Goal: Communication & Community: Answer question/provide support

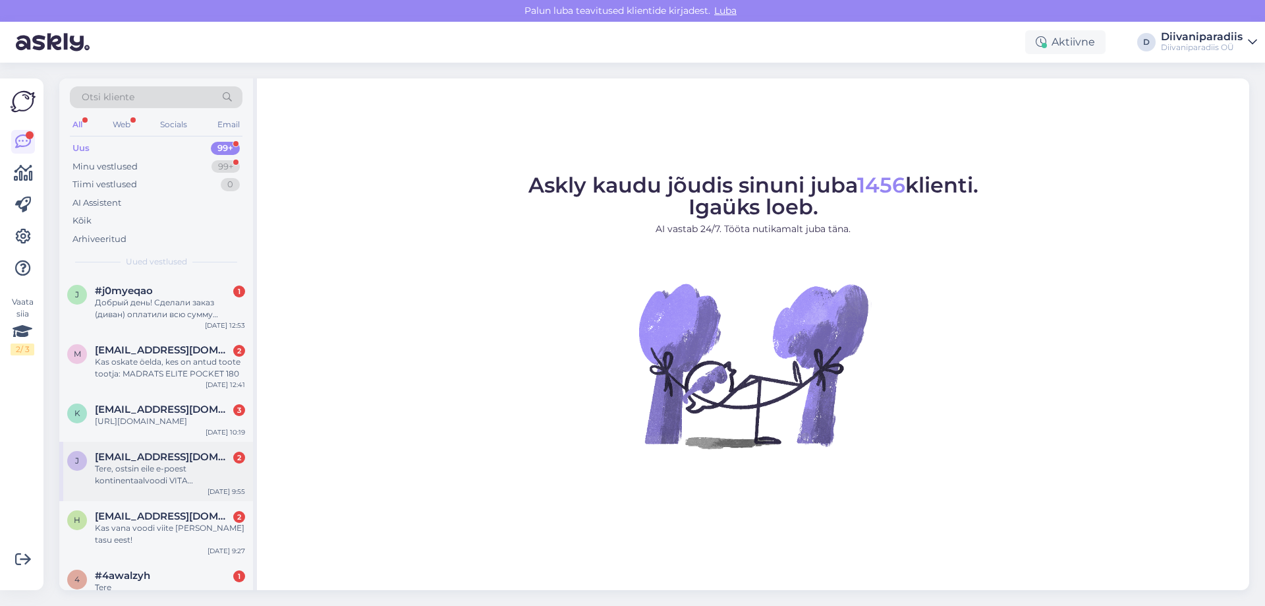
click at [156, 463] on span "[EMAIL_ADDRESS][DOMAIN_NAME]" at bounding box center [163, 457] width 137 height 12
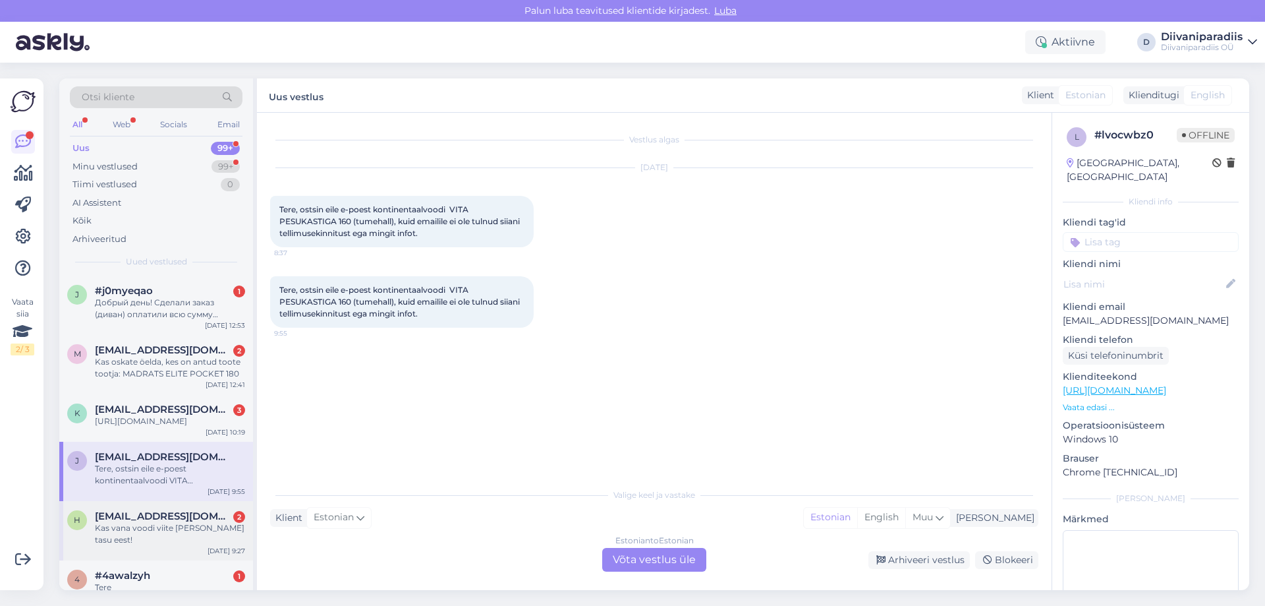
click at [139, 535] on div "Kas vana voodi viite [PERSON_NAME] tasu eest!" at bounding box center [170, 534] width 150 height 24
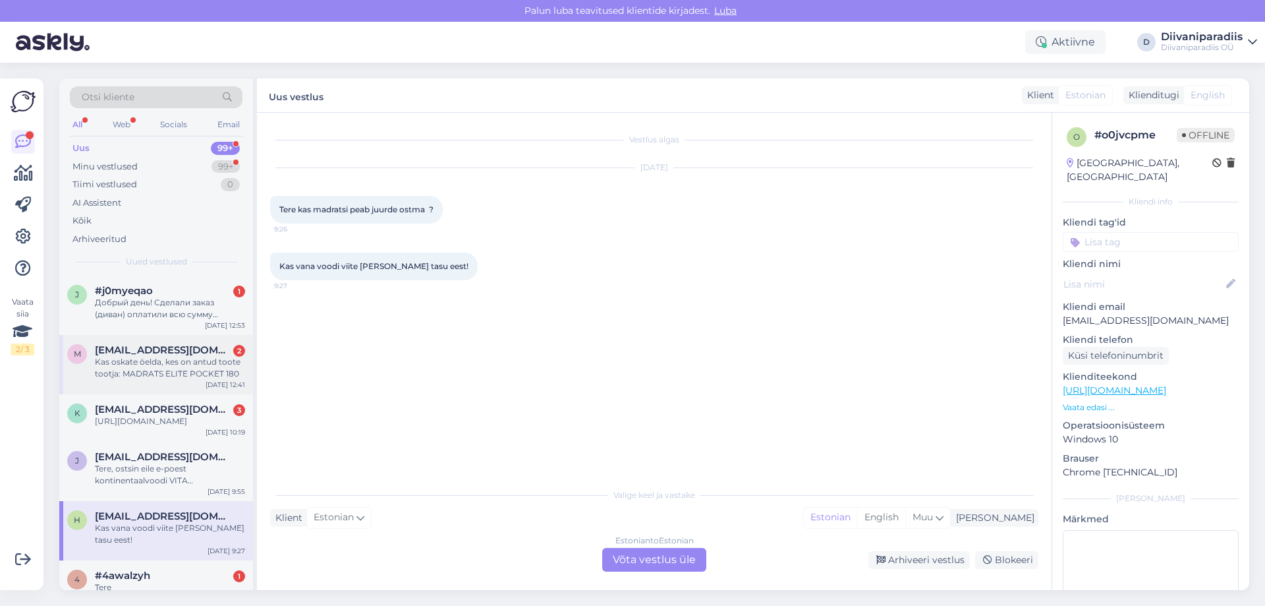
click at [165, 359] on div "Kas oskate öelda, kes on antud toote tootja: MADRATS ELITE POCKET 180" at bounding box center [170, 368] width 150 height 24
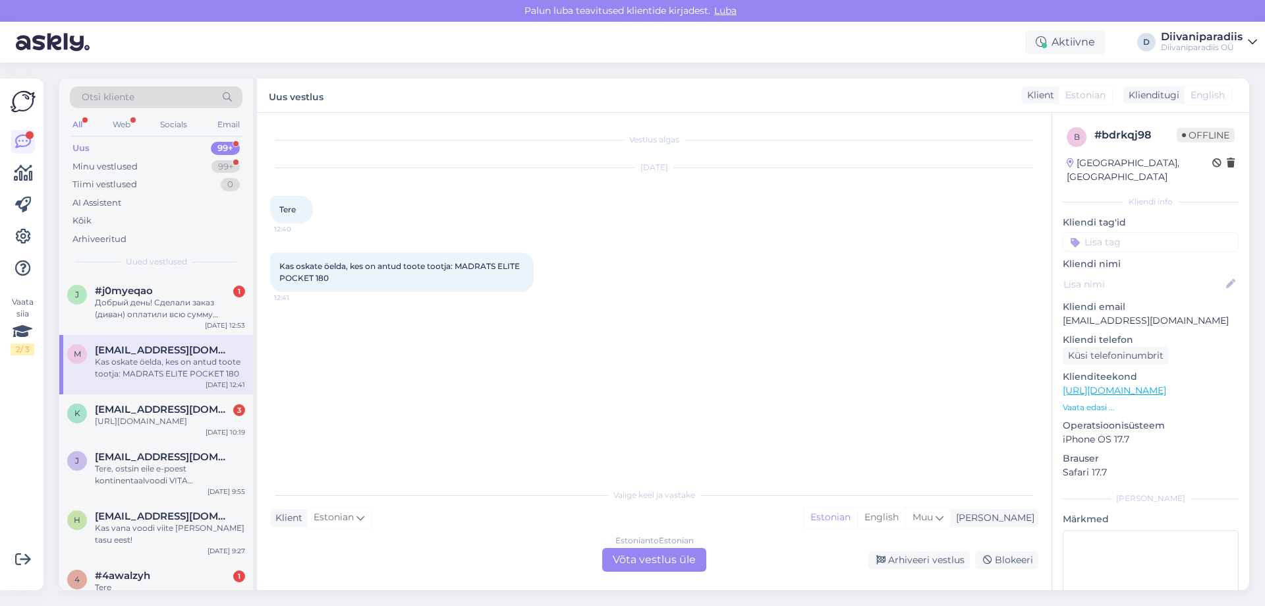
click at [628, 298] on div "Kas oskate öelda, kes on antud toote tootja: MADRATS ELITE POCKET 180 12:41" at bounding box center [654, 272] width 769 height 69
click at [198, 417] on div "[URL][DOMAIN_NAME]" at bounding box center [170, 421] width 150 height 12
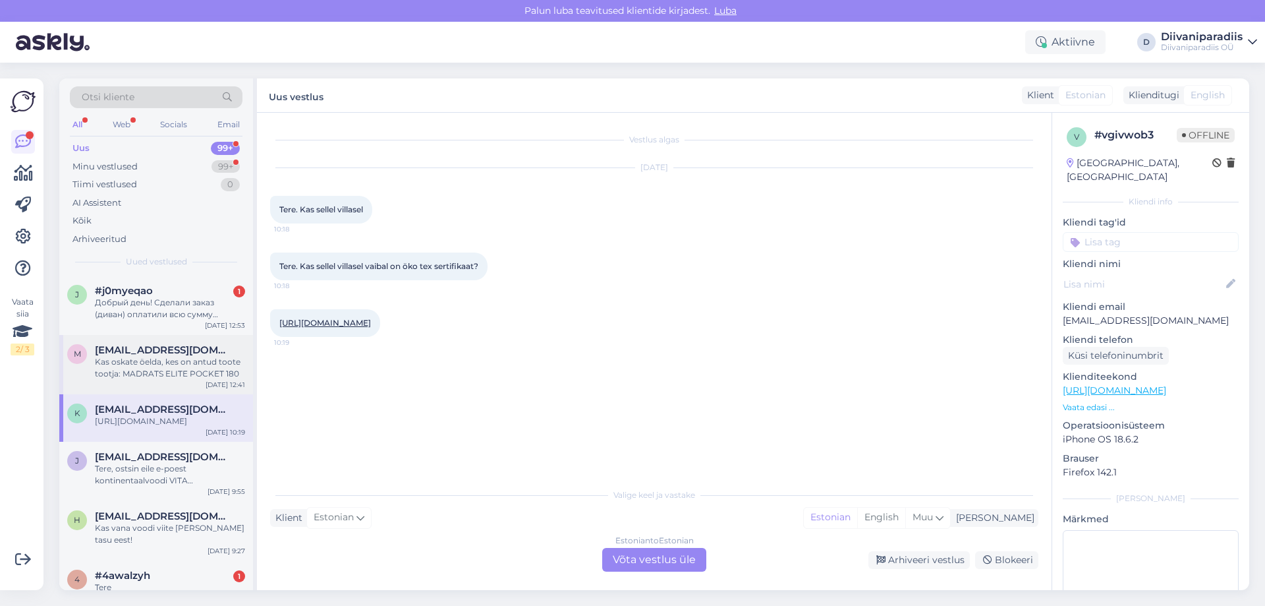
click at [187, 369] on div "Kas oskate öelda, kes on antud toote tootja: MADRATS ELITE POCKET 180" at bounding box center [170, 368] width 150 height 24
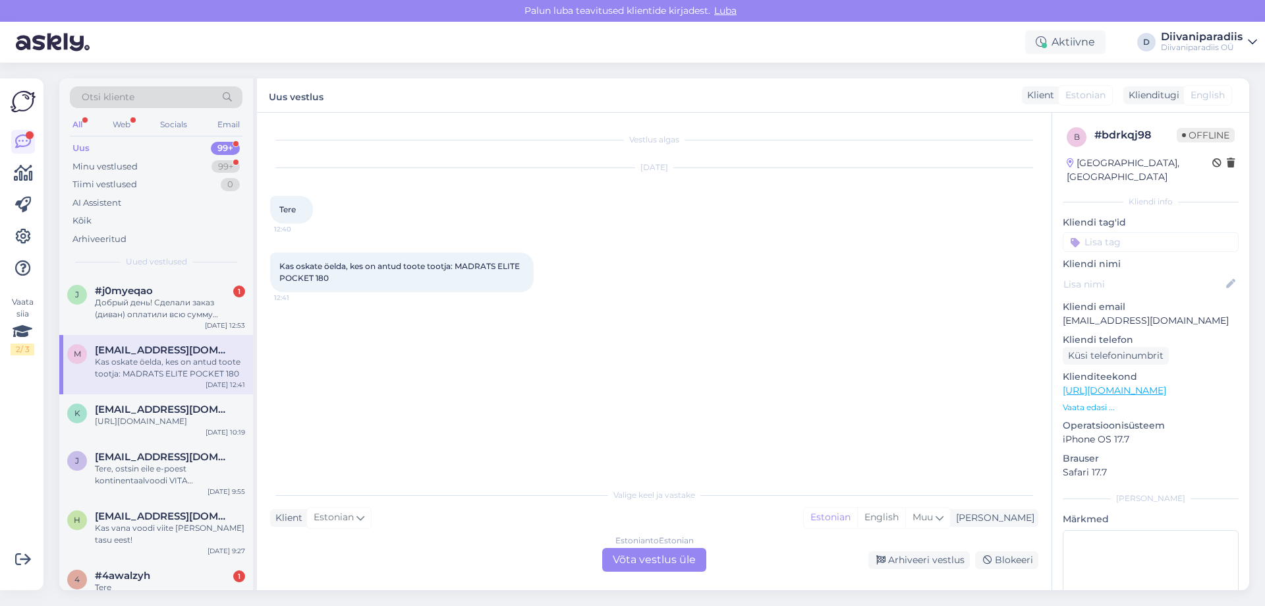
click at [488, 266] on span "Kas oskate öelda, kes on antud toote tootja: MADRATS ELITE POCKET 180" at bounding box center [400, 272] width 243 height 22
click at [1103, 314] on p "[EMAIL_ADDRESS][DOMAIN_NAME]" at bounding box center [1151, 321] width 176 height 14
copy p "[EMAIL_ADDRESS][DOMAIN_NAME]"
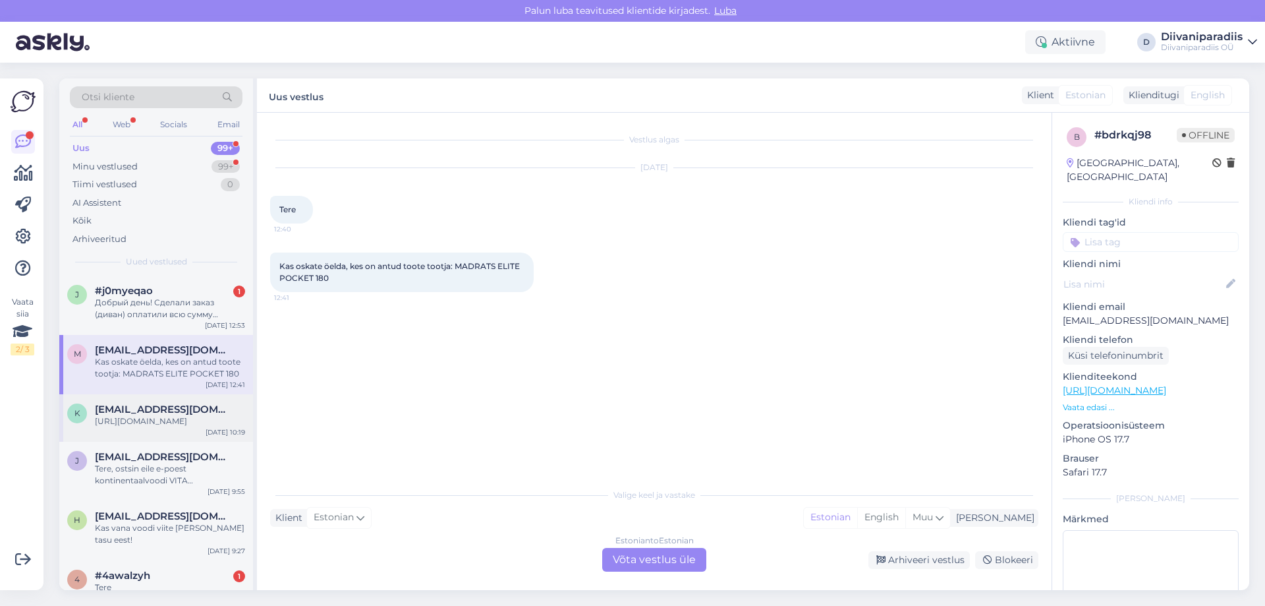
click at [119, 419] on div "[URL][DOMAIN_NAME]" at bounding box center [170, 421] width 150 height 12
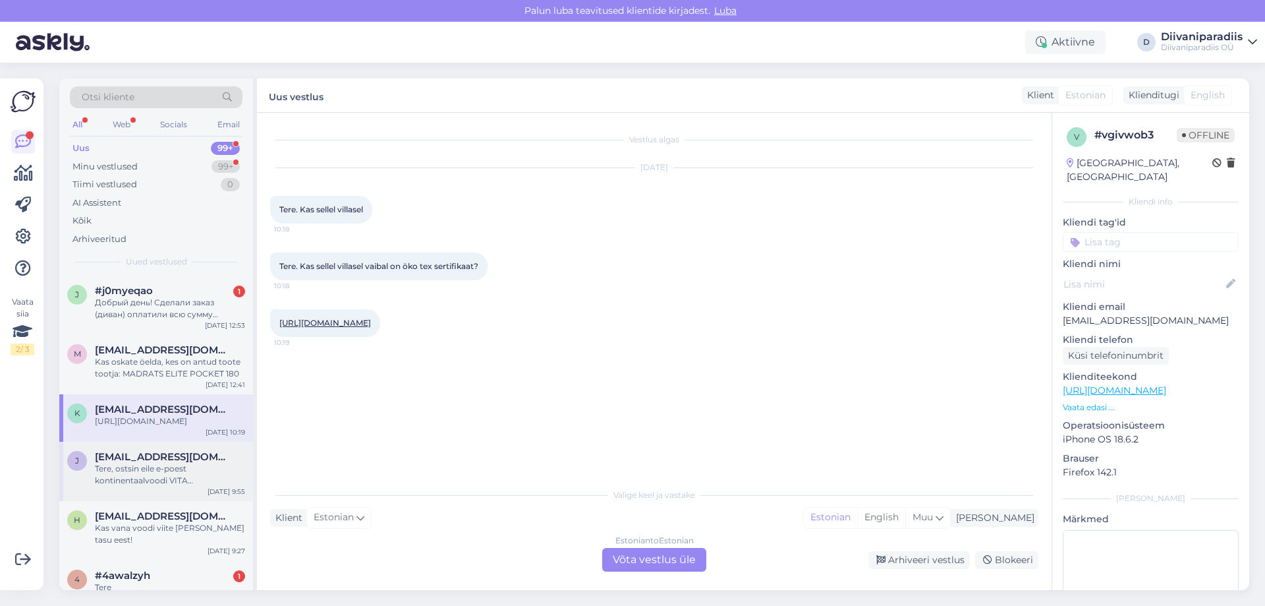
click at [161, 482] on div "Tere, ostsin eile e-poest kontinentaalvoodi VITA PESUKASTIGA 160 (tumehall), ku…" at bounding box center [170, 475] width 150 height 24
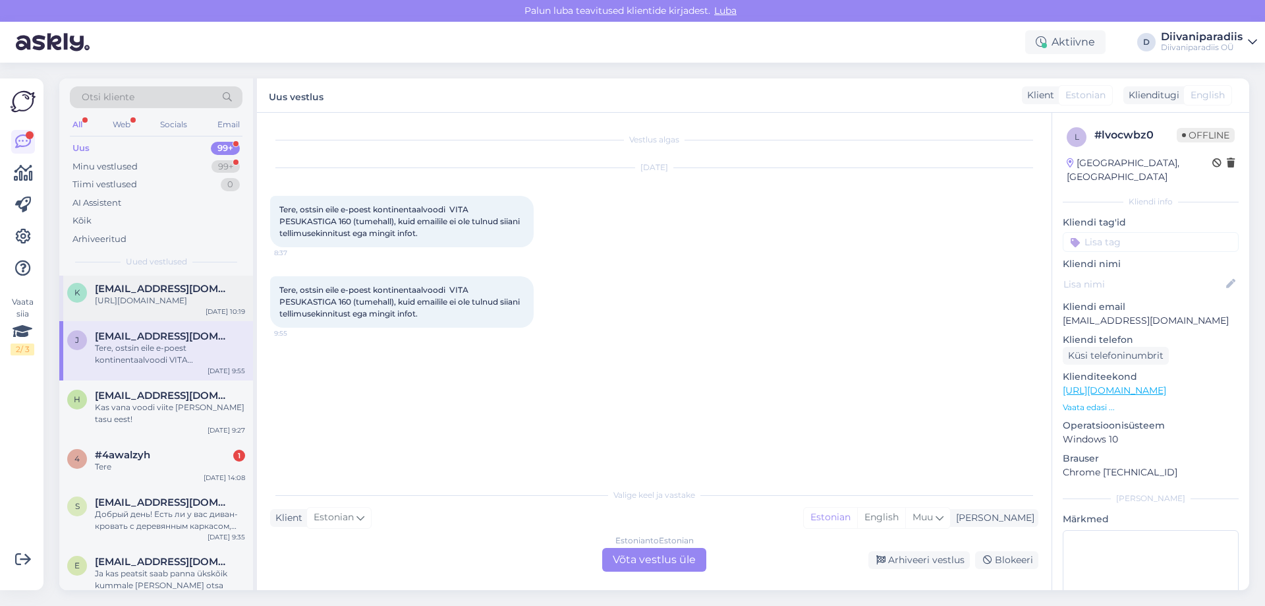
scroll to position [132, 0]
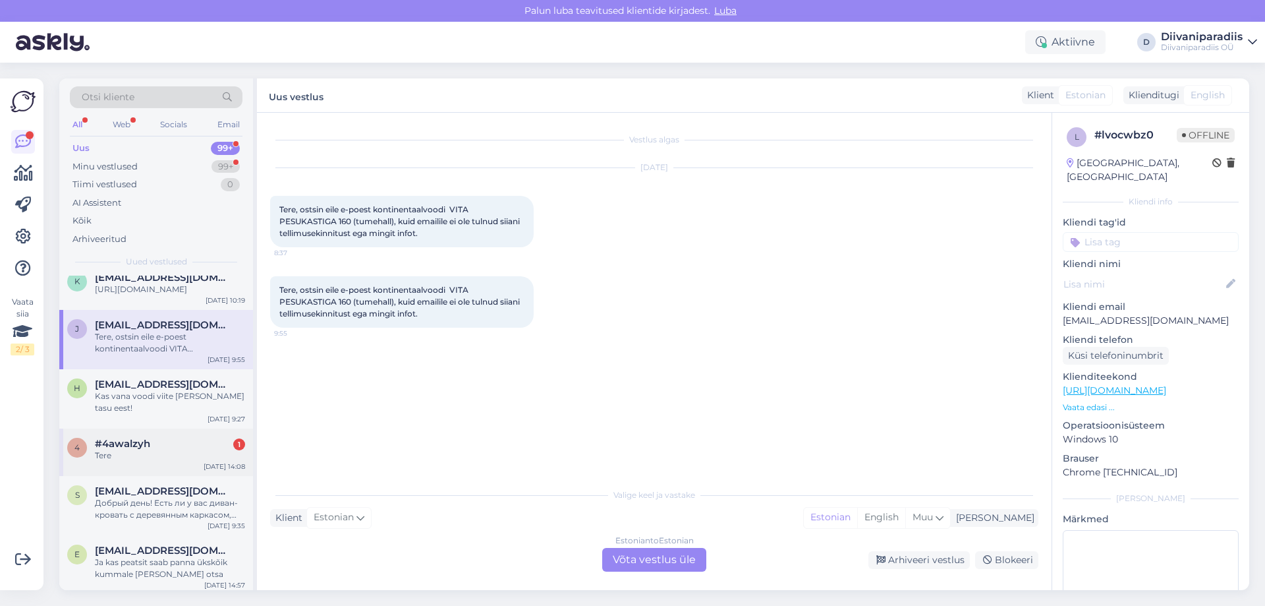
click at [137, 474] on div "4 #4awalzyh 1 Tere [DATE] 14:08" at bounding box center [156, 451] width 194 height 47
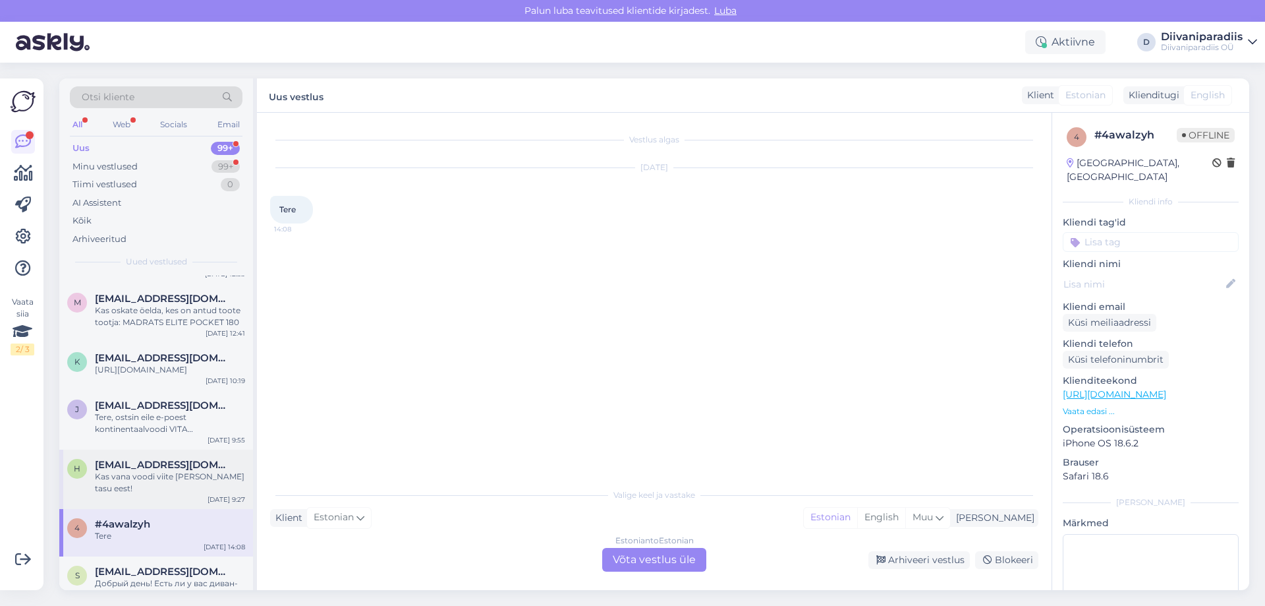
scroll to position [0, 0]
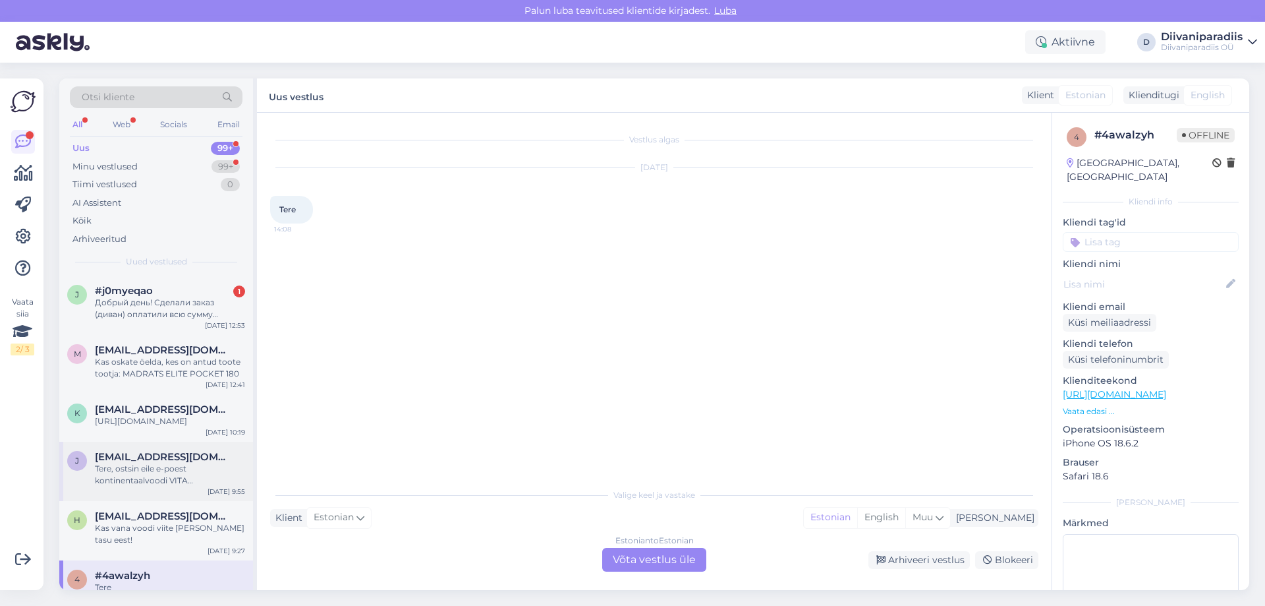
click at [156, 479] on div "Tere, ostsin eile e-poest kontinentaalvoodi VITA PESUKASTIGA 160 (tumehall), ku…" at bounding box center [170, 475] width 150 height 24
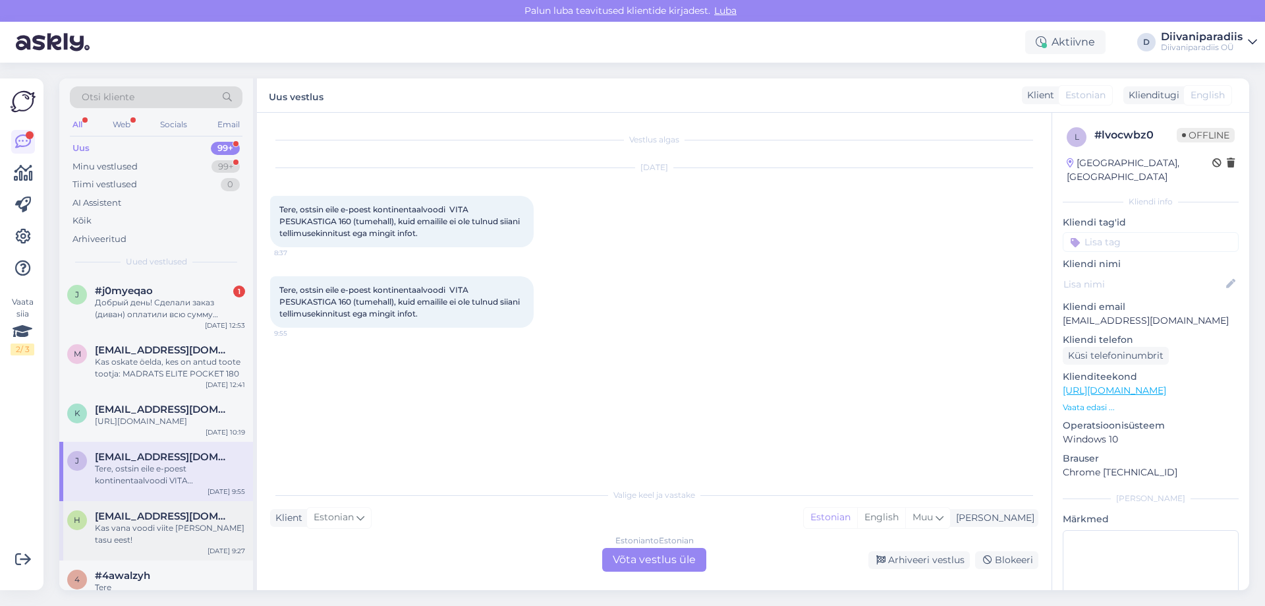
click at [161, 522] on span "[EMAIL_ADDRESS][DOMAIN_NAME]" at bounding box center [163, 516] width 137 height 12
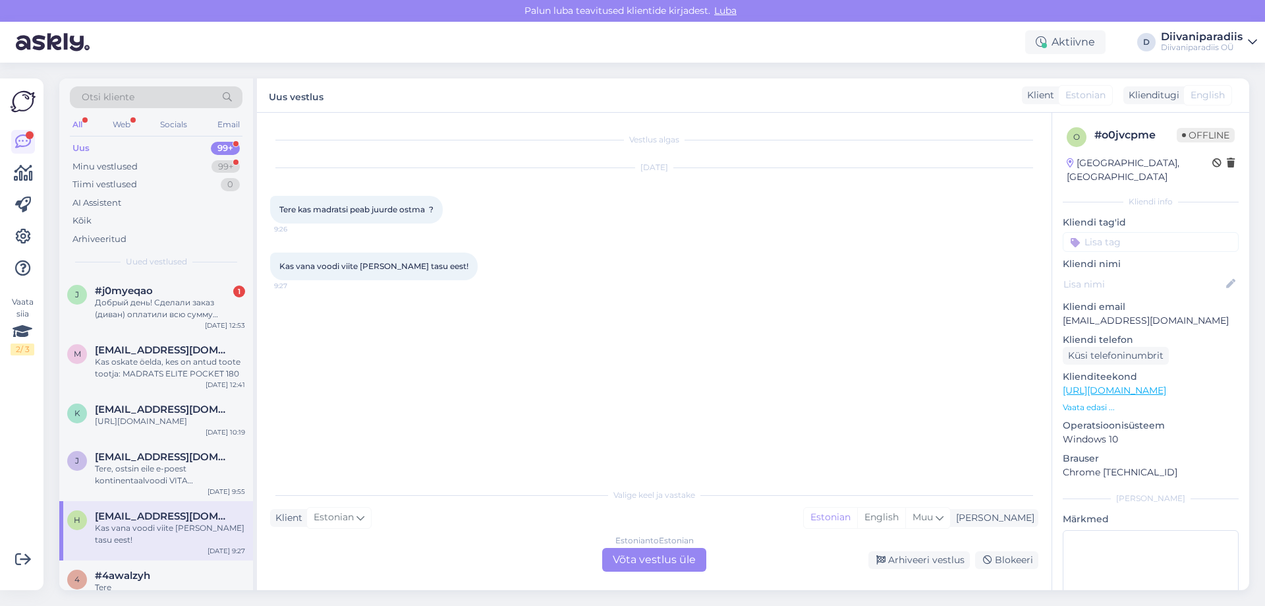
click at [1109, 314] on p "[EMAIL_ADDRESS][DOMAIN_NAME]" at bounding box center [1151, 321] width 176 height 14
copy p "[EMAIL_ADDRESS][DOMAIN_NAME]"
click at [166, 311] on div "Добрый день! Сделали заказ (диван) оплатили всю сумму полностью. Когда получу т…" at bounding box center [170, 309] width 150 height 24
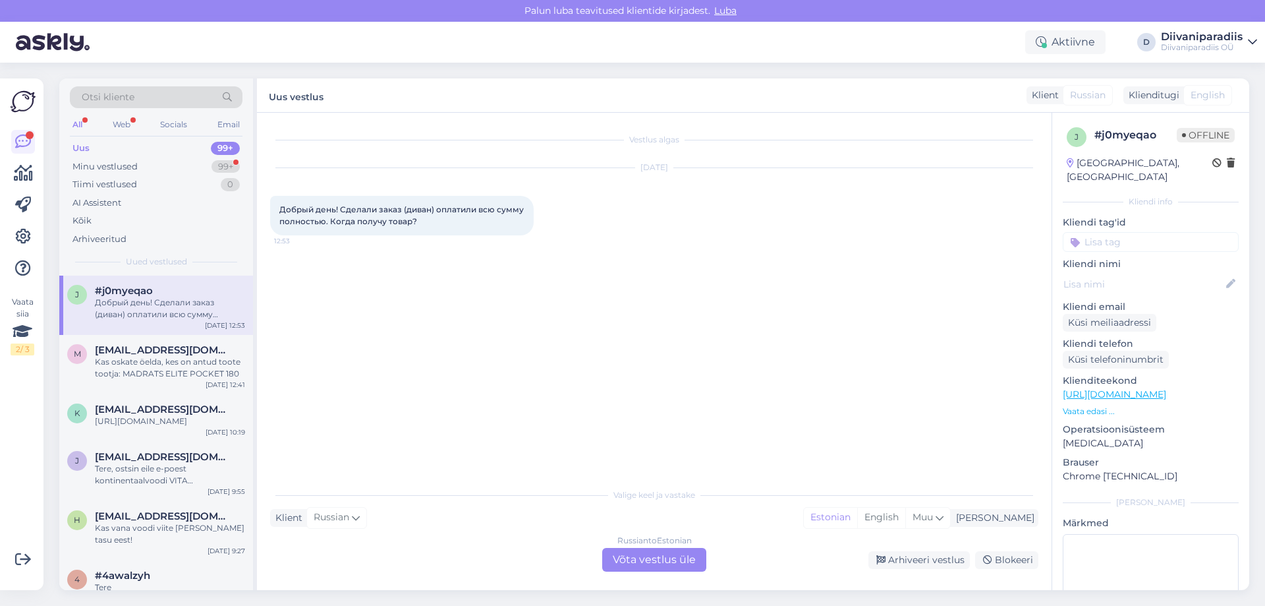
click at [401, 222] on span "Добрый день! Сделали заказ (диван) оплатили всю сумму полностью. Когда получу т…" at bounding box center [402, 215] width 247 height 22
copy div "Добрый день! Сделали заказ (диван) оплатили всю сумму полностью. Когда получу т…"
click at [151, 348] on span "[EMAIL_ADDRESS][DOMAIN_NAME]" at bounding box center [163, 350] width 137 height 12
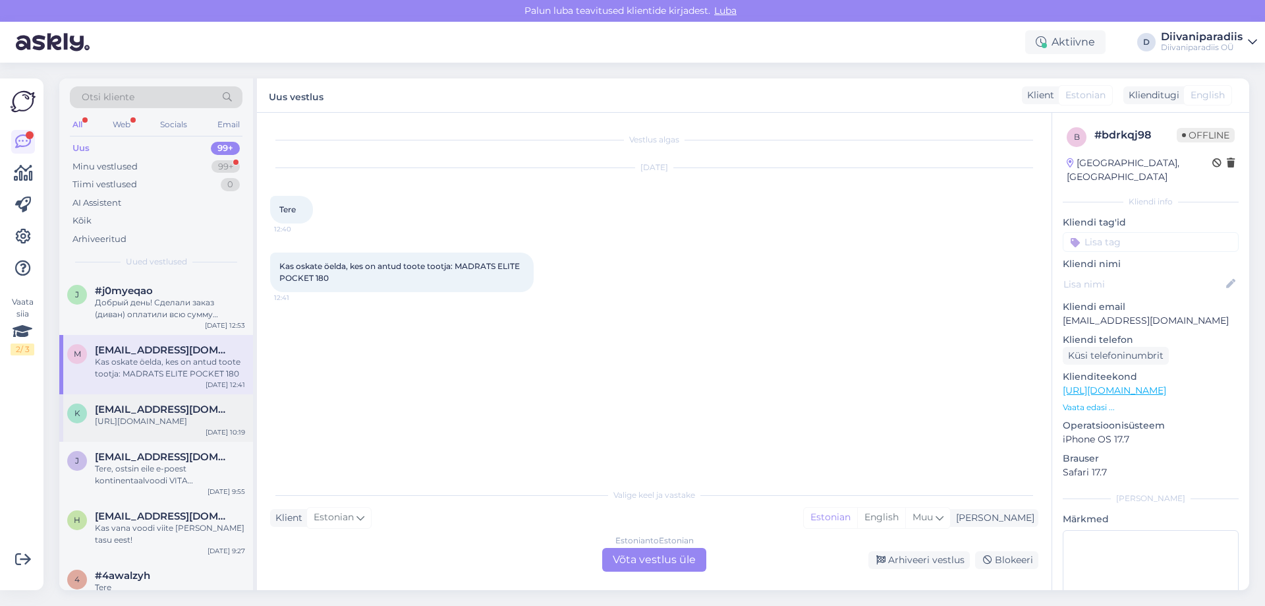
click at [163, 427] on div "[URL][DOMAIN_NAME]" at bounding box center [170, 421] width 150 height 12
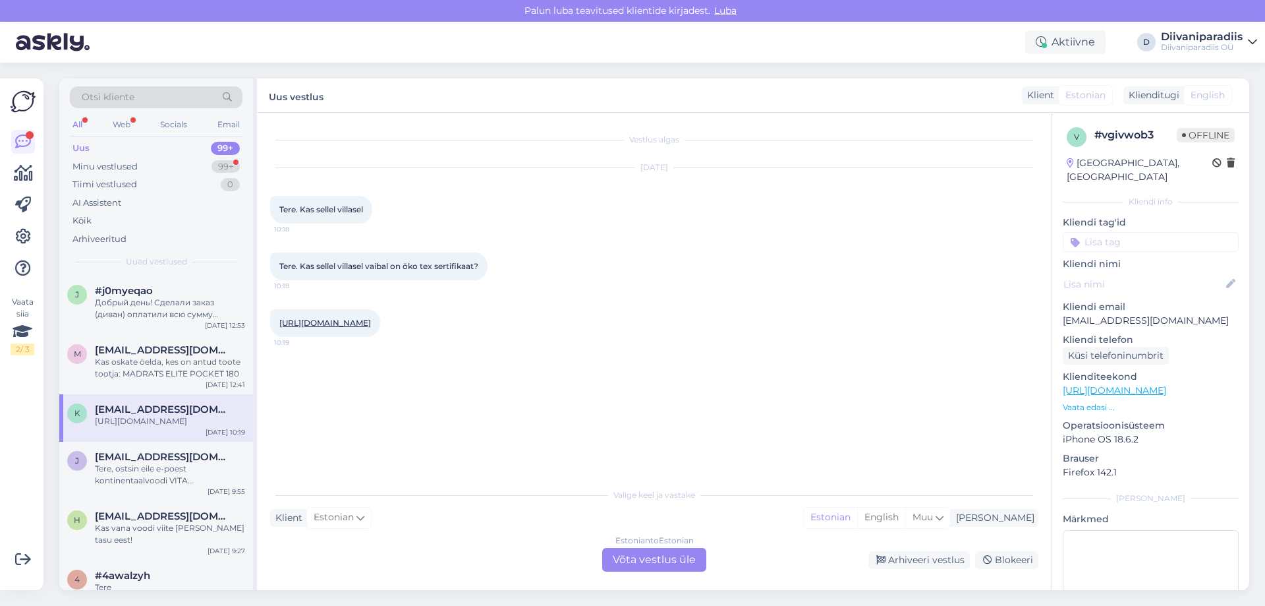
click at [358, 328] on div "[URL][DOMAIN_NAME] 10:19" at bounding box center [325, 323] width 110 height 28
click at [361, 319] on link "[URL][DOMAIN_NAME]" at bounding box center [325, 323] width 92 height 10
click at [1088, 314] on p "[EMAIL_ADDRESS][DOMAIN_NAME]" at bounding box center [1151, 321] width 176 height 14
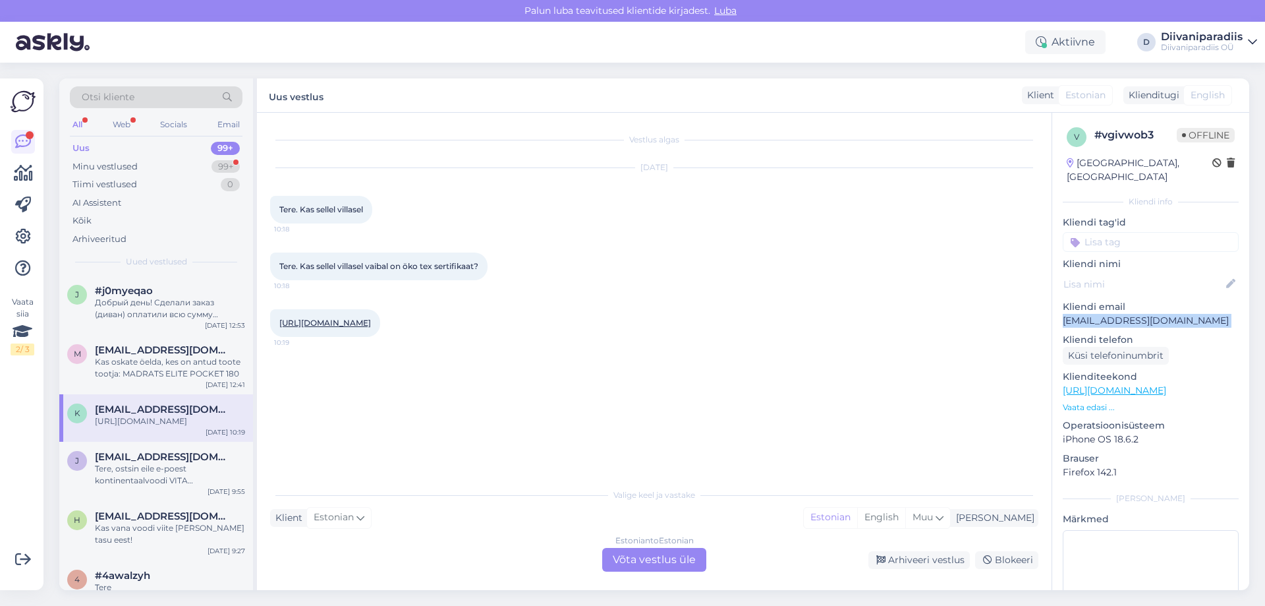
copy p "[EMAIL_ADDRESS][DOMAIN_NAME]"
